Goal: Answer question/provide support: Share knowledge or assist other users

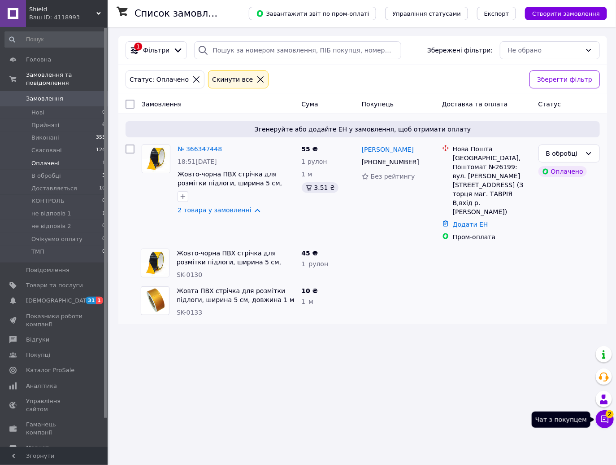
click at [603, 419] on icon at bounding box center [606, 419] width 8 height 8
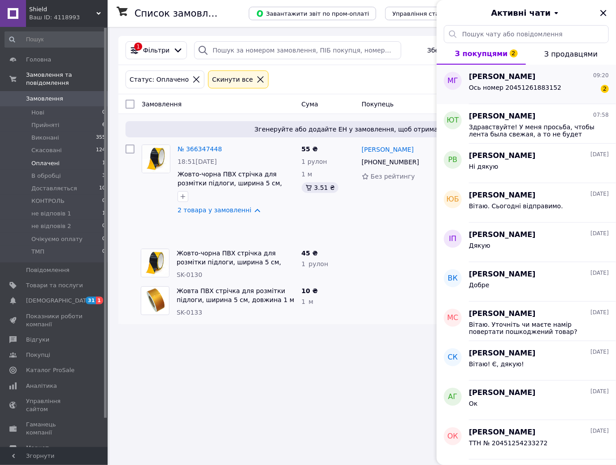
click at [553, 86] on div "Ось номер 20451261883152 2" at bounding box center [539, 89] width 140 height 14
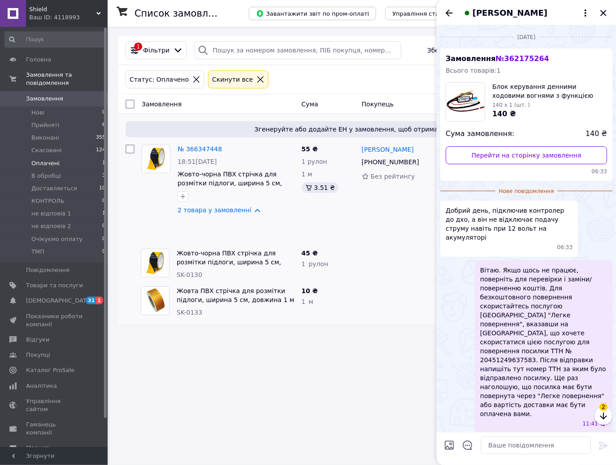
scroll to position [58, 0]
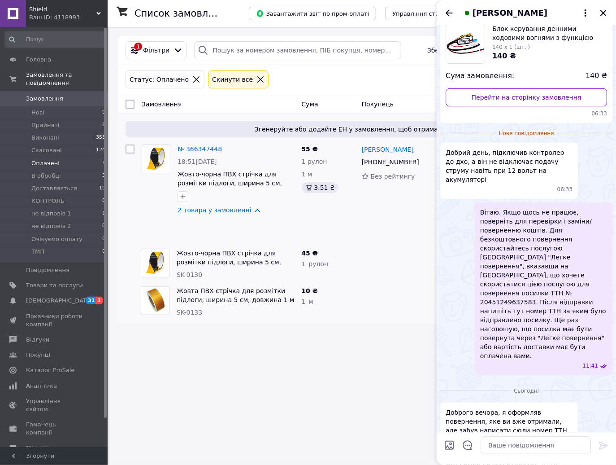
click at [503, 459] on span "Ось номер 20451261883152" at bounding box center [492, 463] width 92 height 9
copy span "20451261883152"
click at [546, 441] on textarea at bounding box center [536, 445] width 110 height 18
type textarea "Вітаю. Надішліть номер карточки, завтра повернемо кошти."
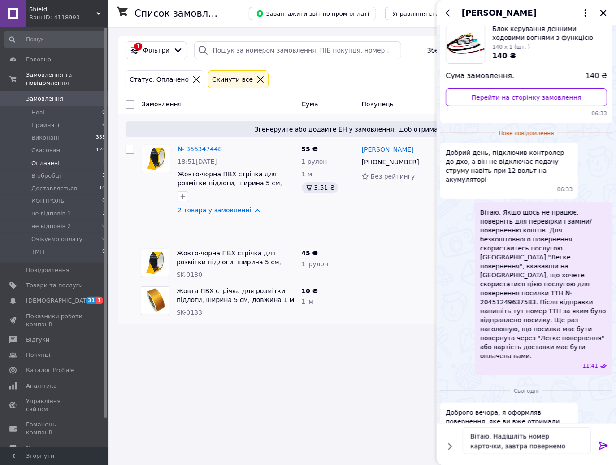
click at [607, 442] on icon at bounding box center [604, 445] width 11 height 11
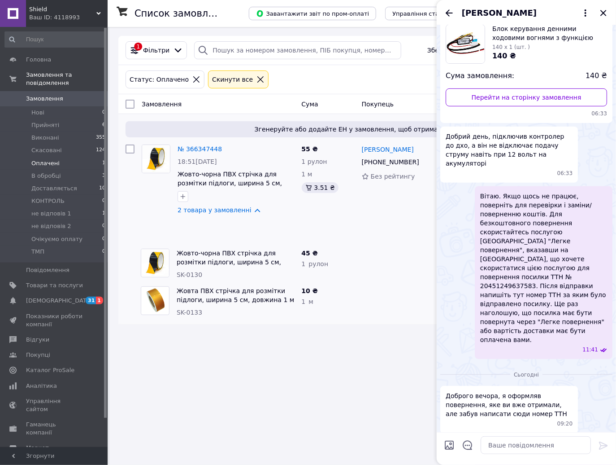
scroll to position [83, 0]
